Goal: Task Accomplishment & Management: Manage account settings

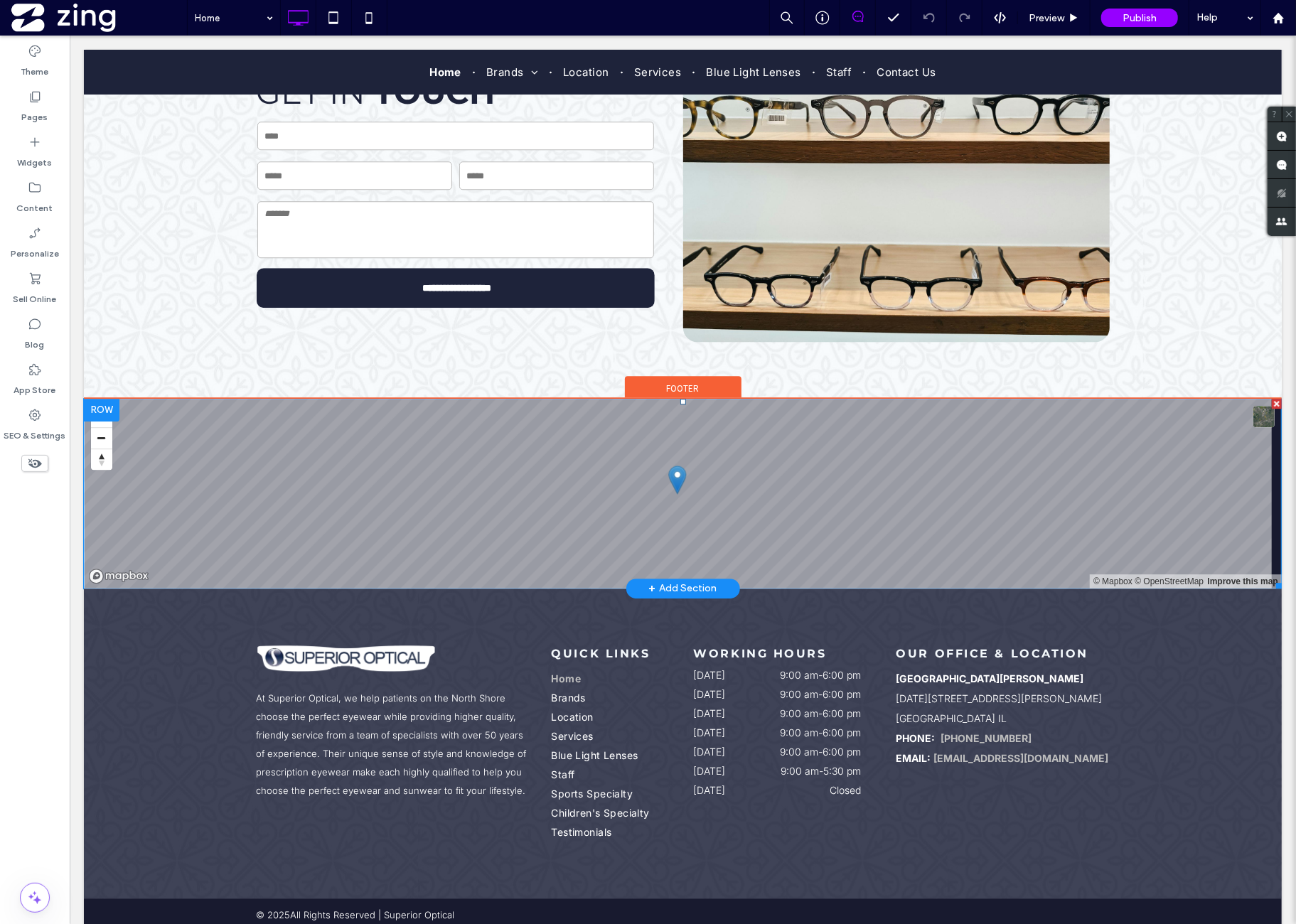
scroll to position [2744, 0]
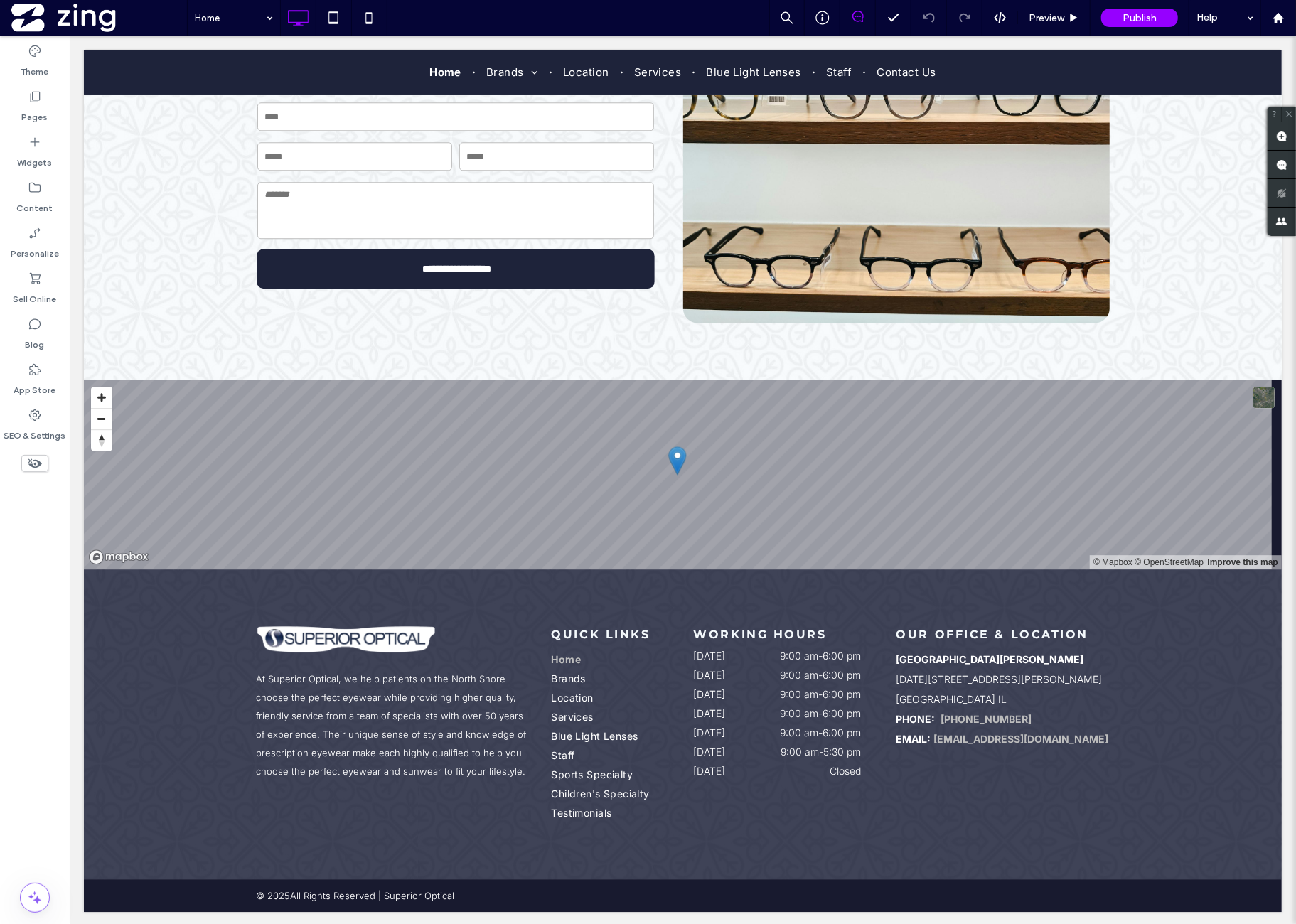
click at [43, 677] on div "Theme Pages Widgets Content Personalize Sell Online Blog App Store SEO & Settin…" at bounding box center [34, 480] width 69 height 889
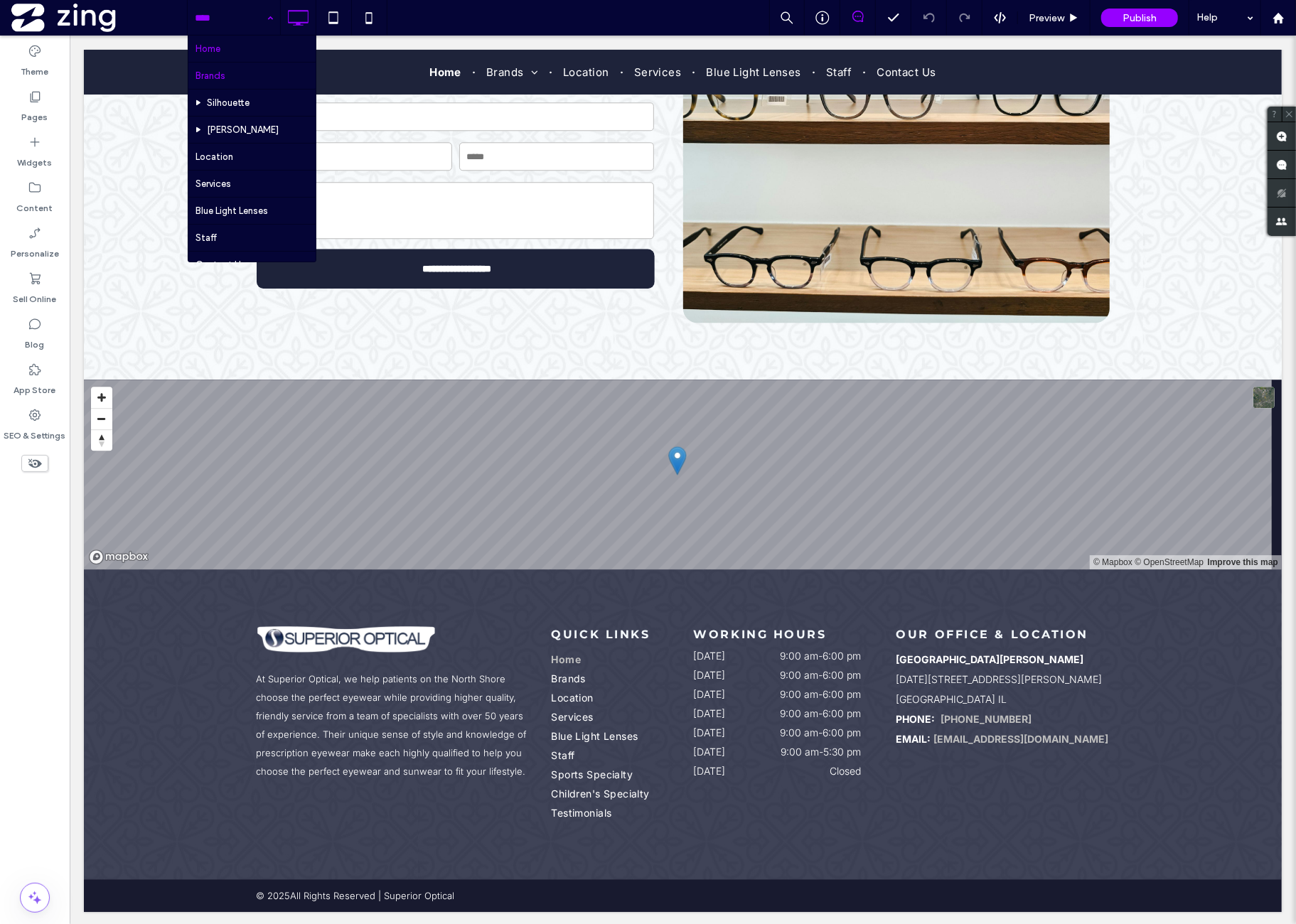
drag, startPoint x: 234, startPoint y: 72, endPoint x: 234, endPoint y: 79, distance: 7.0
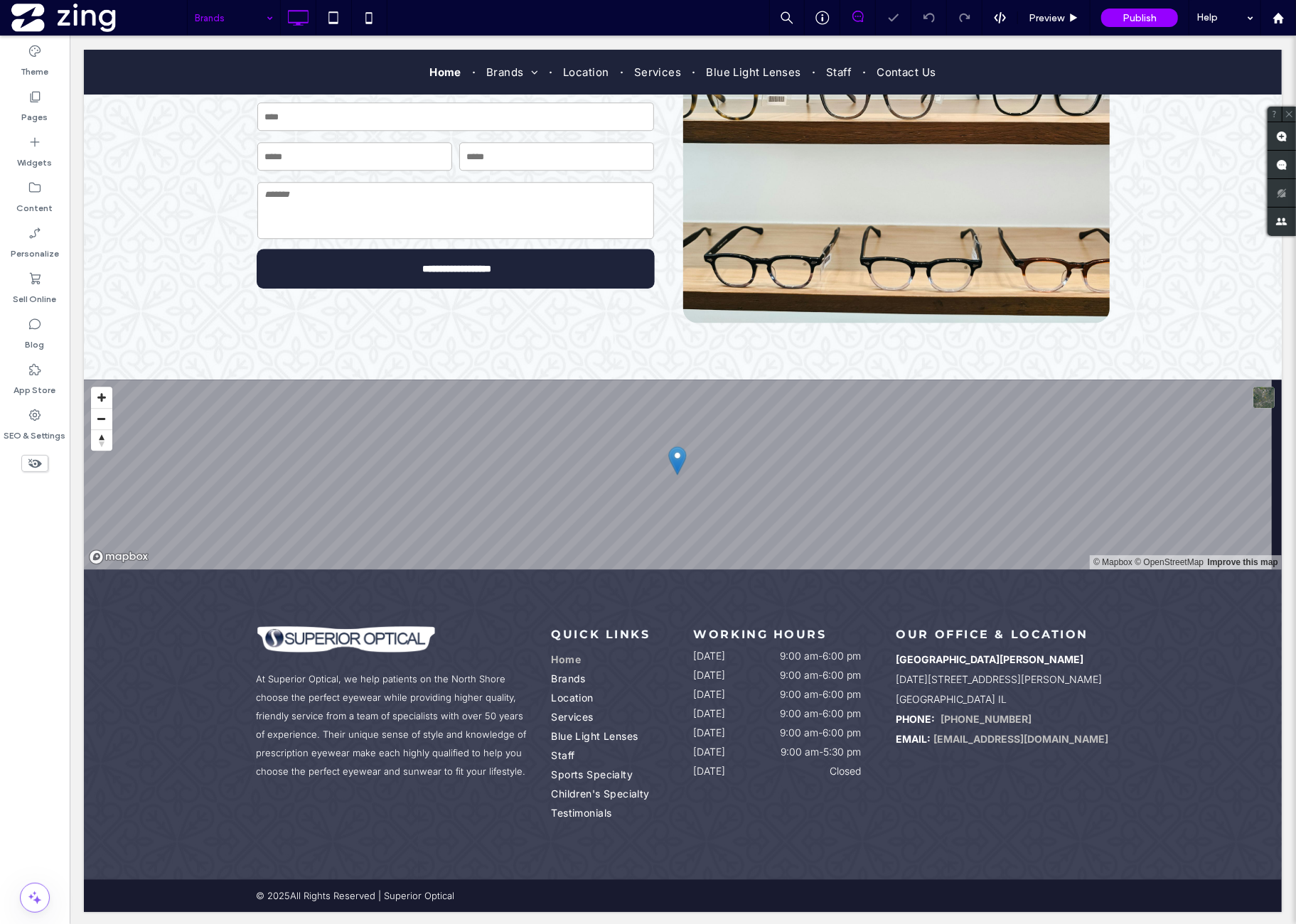
click at [238, 15] on input at bounding box center [230, 18] width 71 height 36
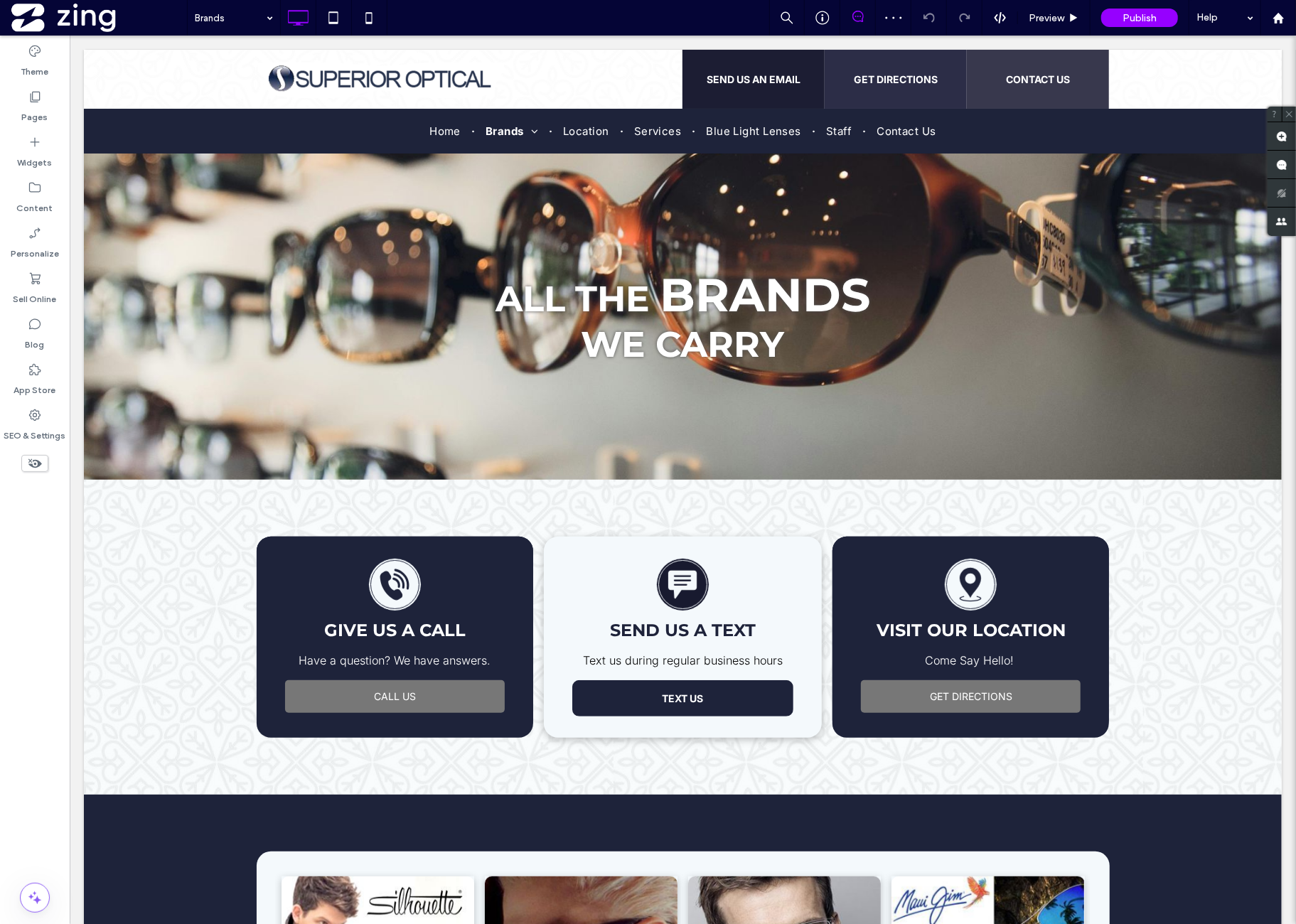
click at [65, 513] on div "Theme Pages Widgets Content Personalize Sell Online Blog App Store SEO & Settin…" at bounding box center [34, 480] width 69 height 889
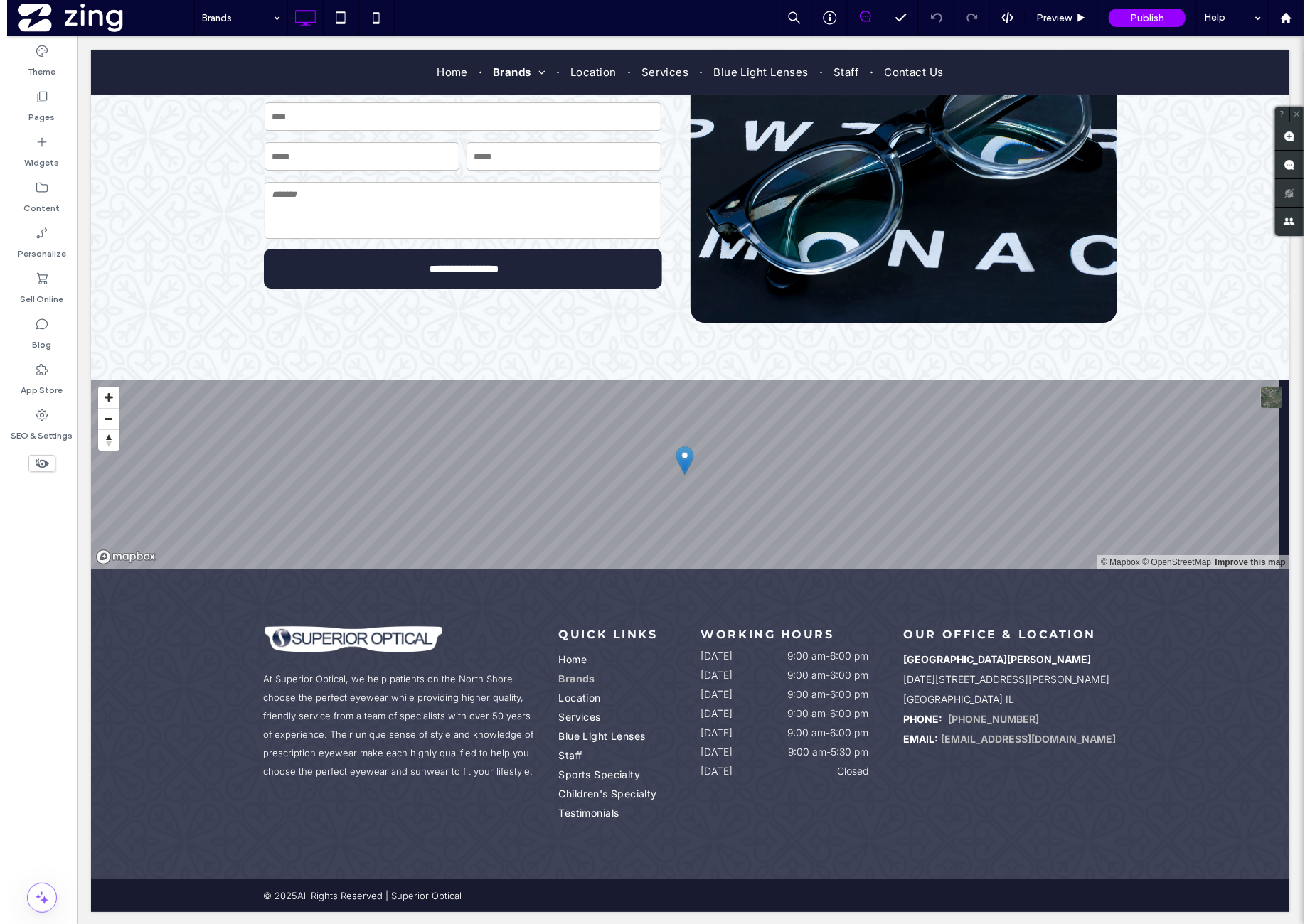
scroll to position [3228, 0]
